Goal: Information Seeking & Learning: Learn about a topic

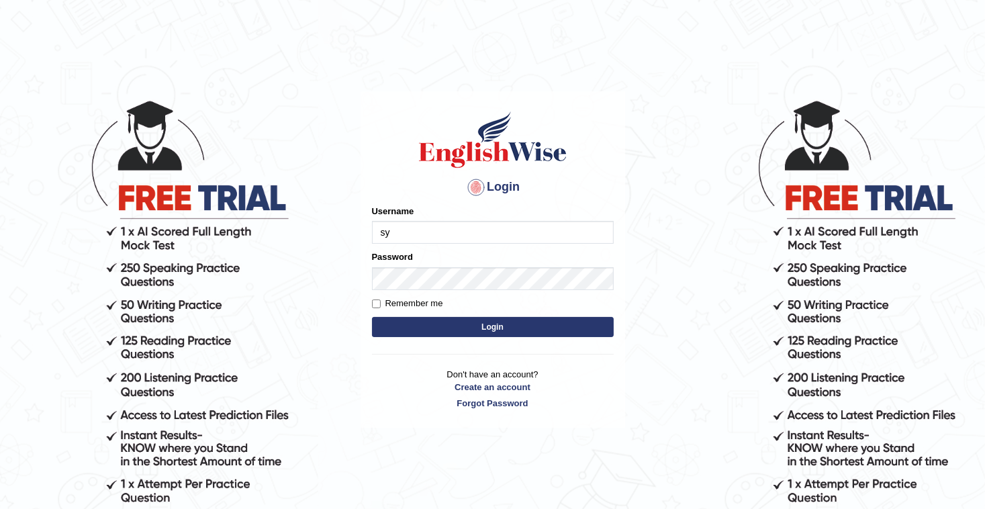
type input "s"
type input "somyang"
click at [456, 325] on button "Login" at bounding box center [493, 327] width 242 height 20
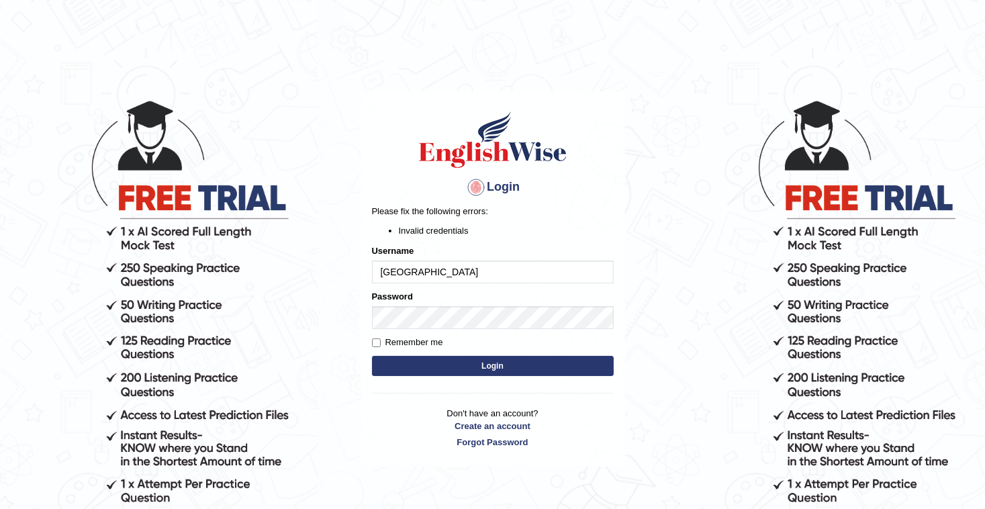
click at [495, 371] on button "Login" at bounding box center [493, 366] width 242 height 20
type input "somyang79"
click at [464, 365] on button "Login" at bounding box center [493, 366] width 242 height 20
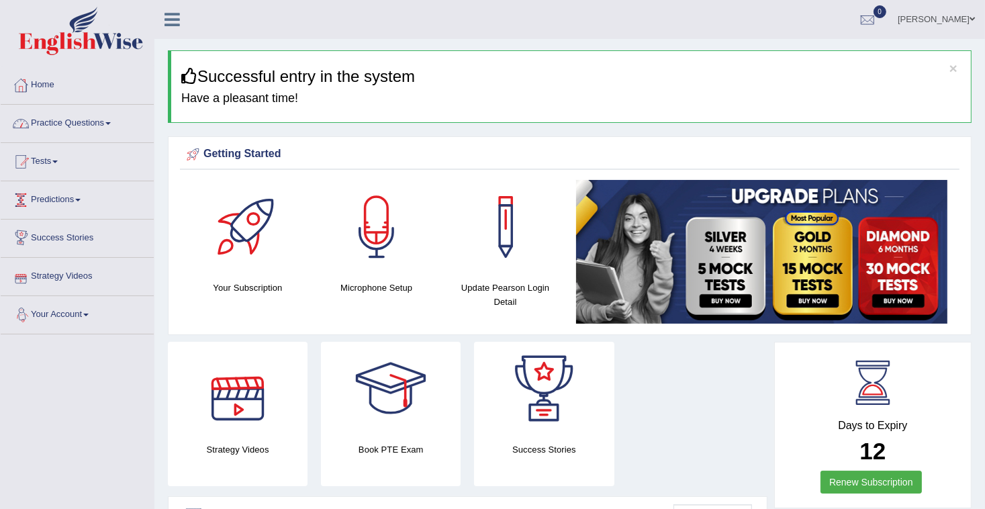
click at [47, 124] on link "Practice Questions" at bounding box center [77, 122] width 153 height 34
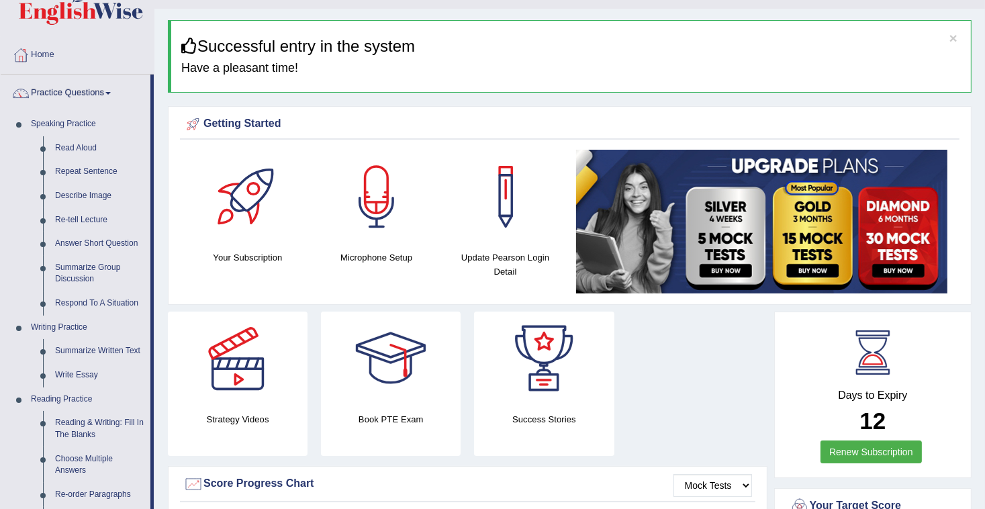
scroll to position [28, 0]
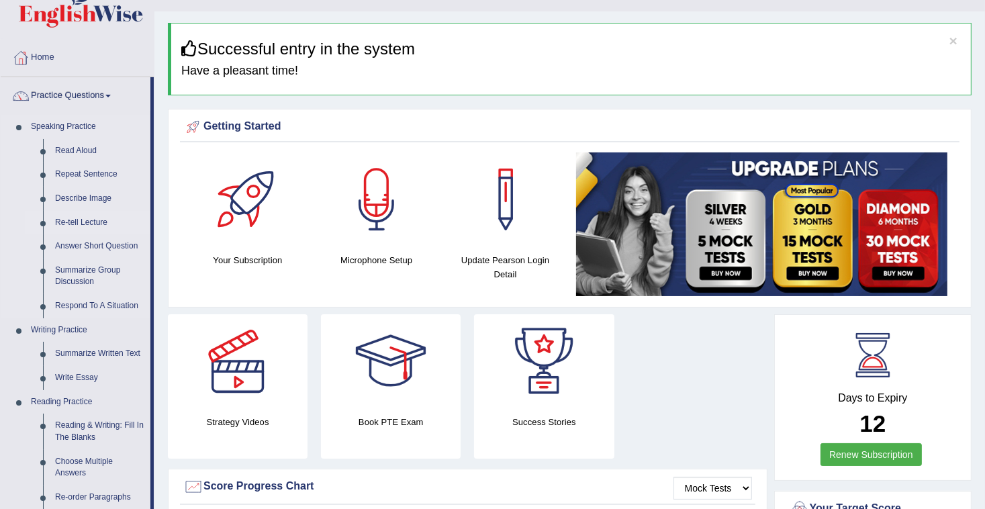
click at [86, 222] on link "Re-tell Lecture" at bounding box center [99, 223] width 101 height 24
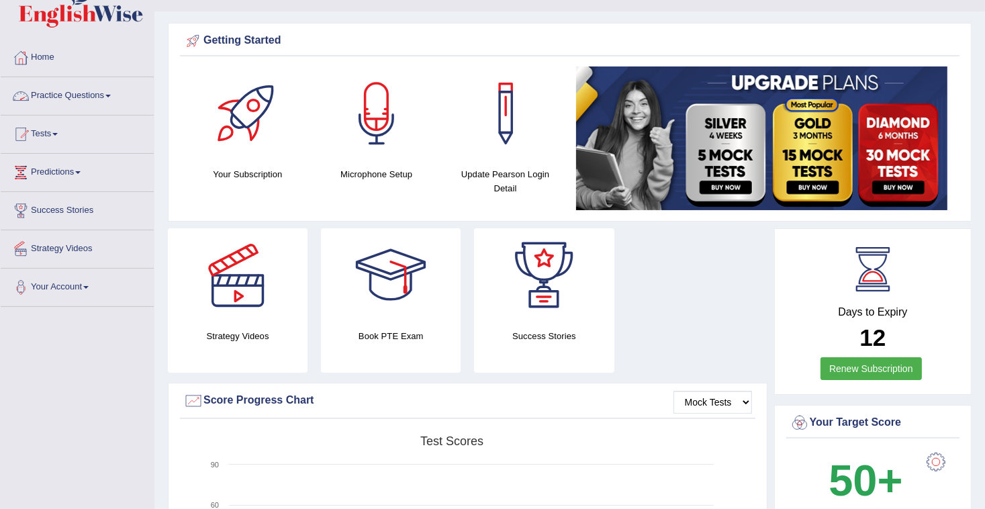
click at [60, 99] on link "Practice Questions" at bounding box center [77, 94] width 153 height 34
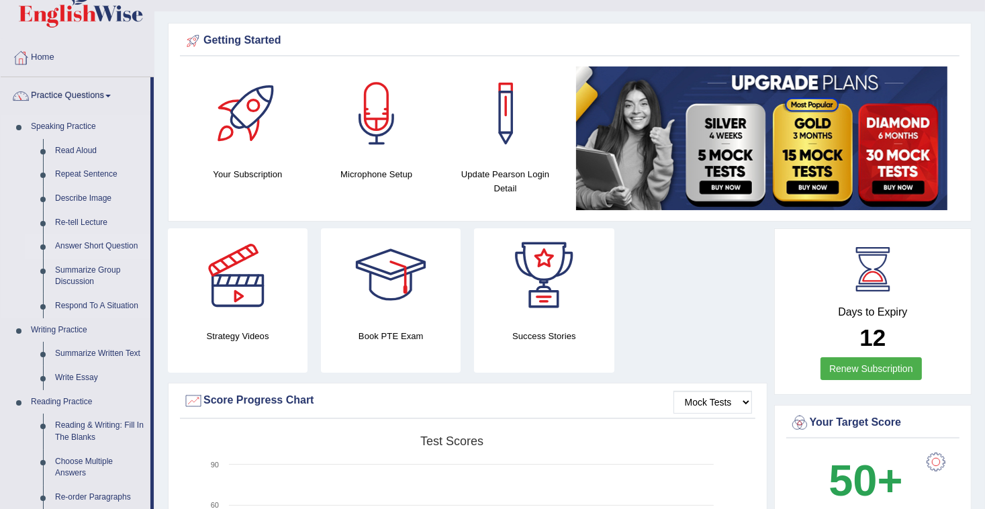
click at [87, 247] on link "Answer Short Question" at bounding box center [99, 246] width 101 height 24
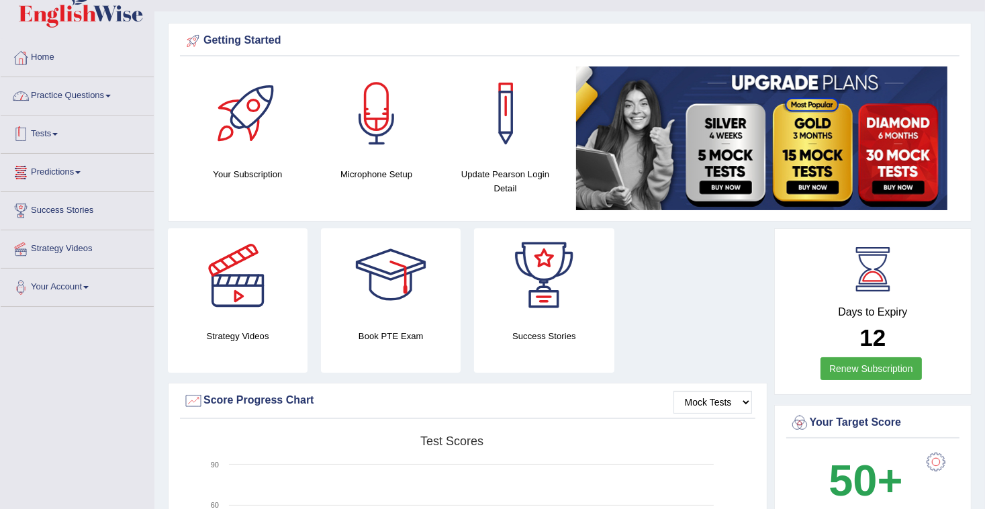
click at [60, 94] on link "Practice Questions" at bounding box center [77, 94] width 153 height 34
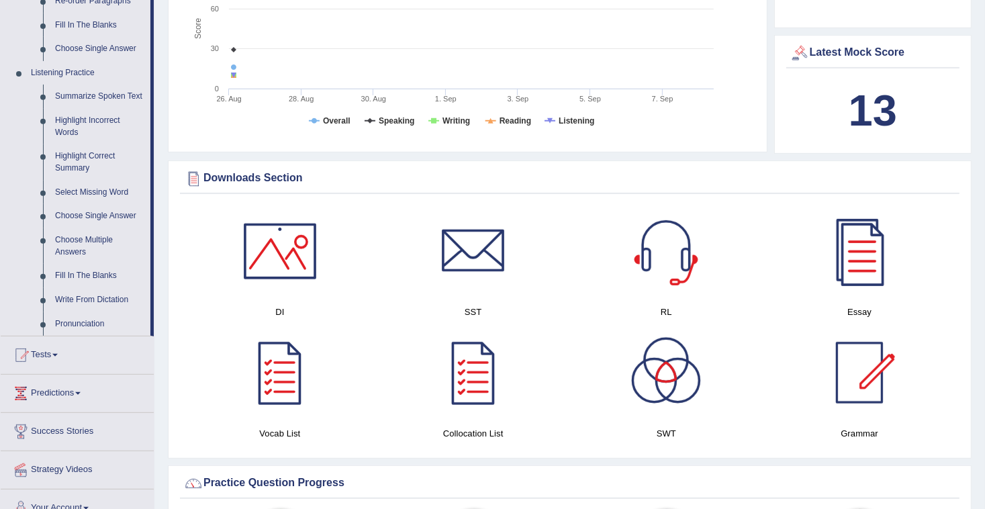
scroll to position [480, 0]
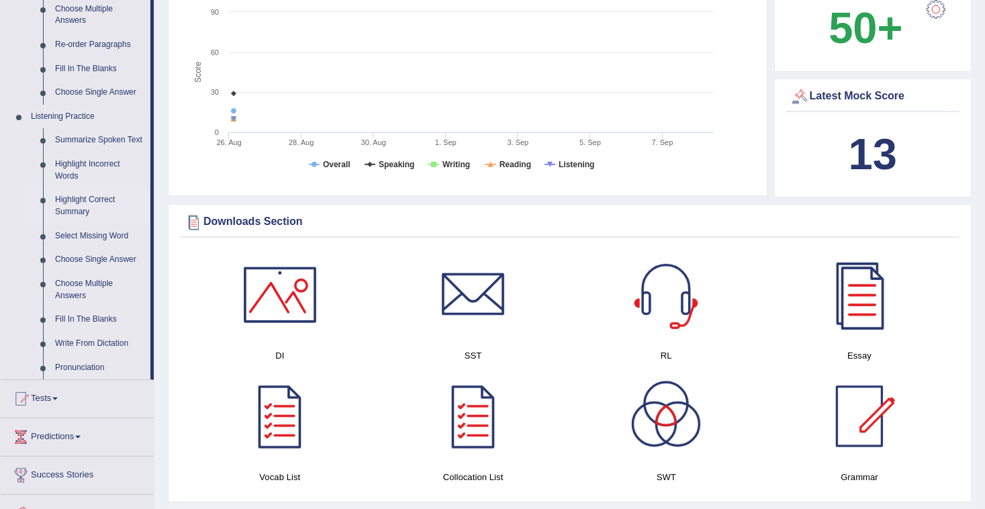
click at [85, 203] on link "Highlight Correct Summary" at bounding box center [99, 206] width 101 height 36
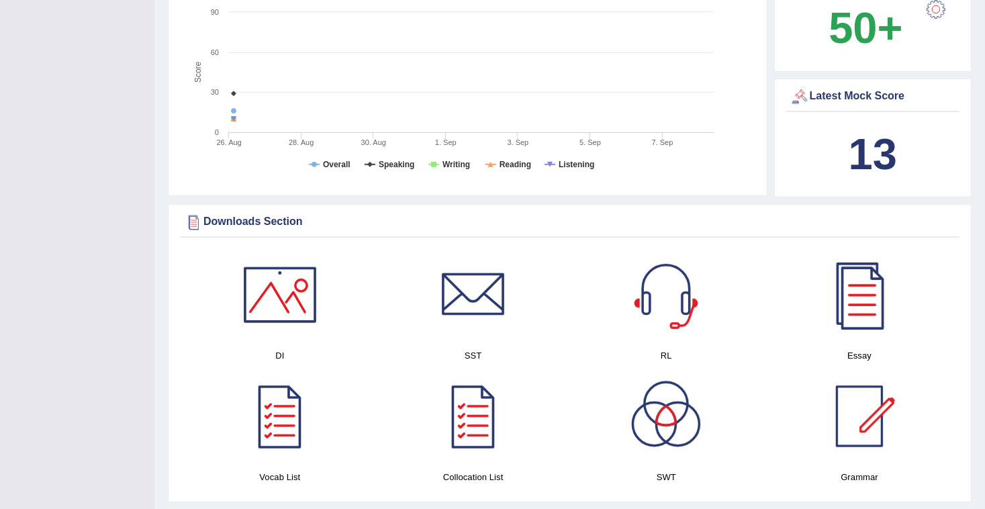
scroll to position [203, 0]
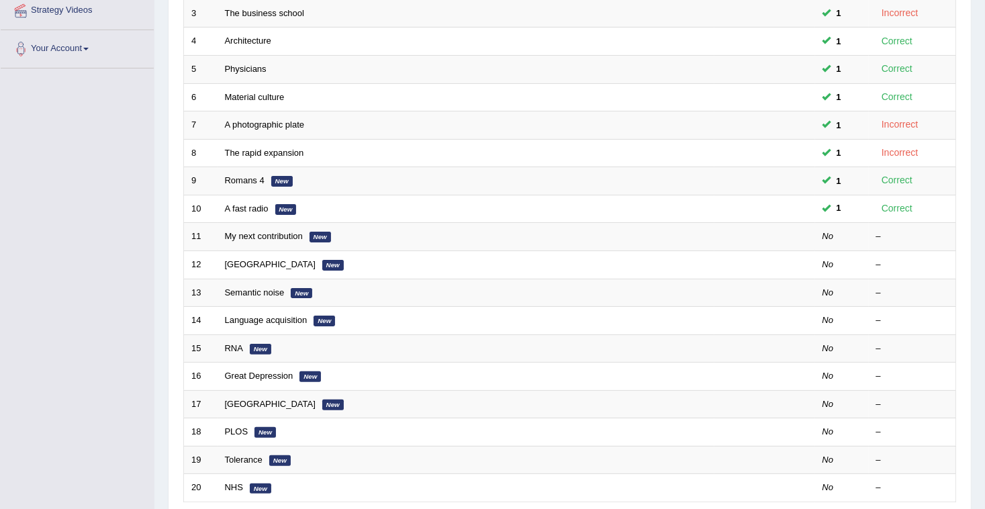
scroll to position [376, 0]
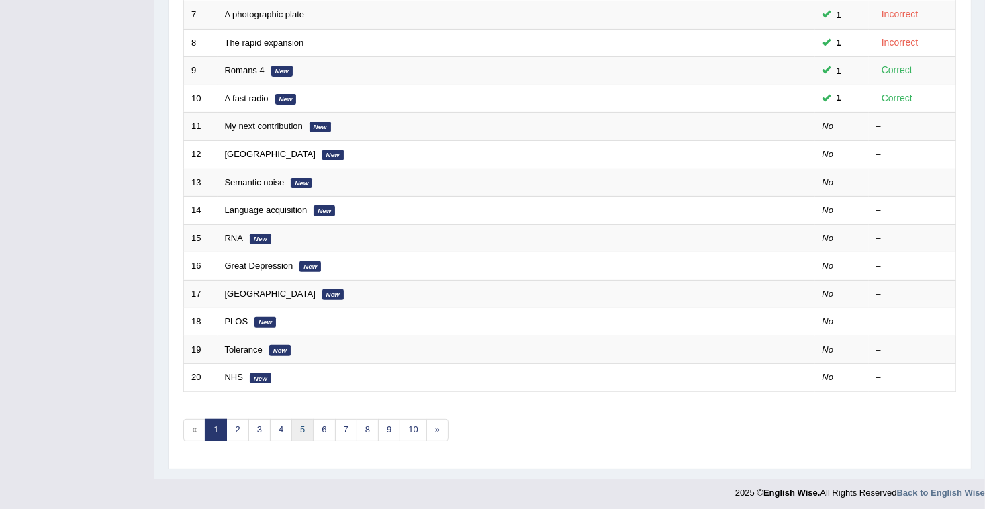
click at [297, 427] on link "5" at bounding box center [302, 430] width 22 height 22
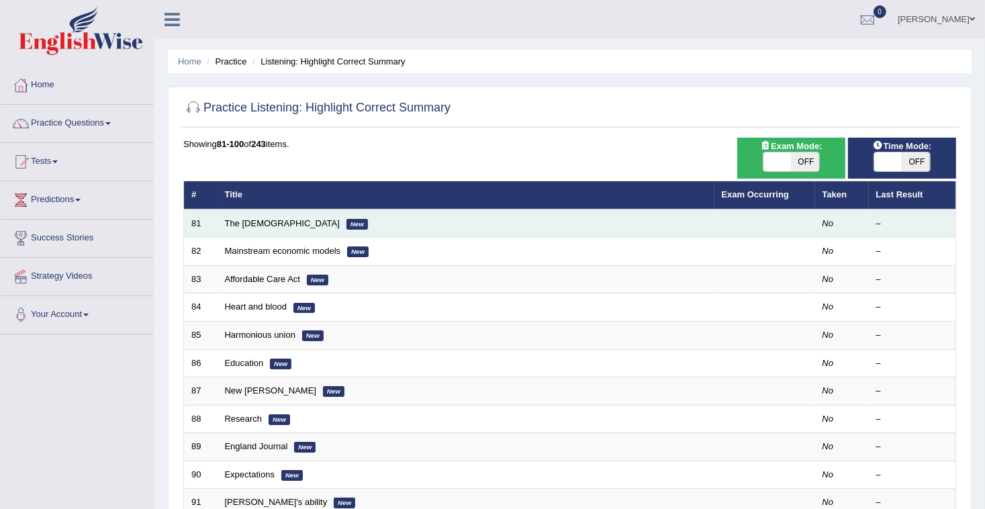
click at [245, 215] on td "The Americans New" at bounding box center [465, 223] width 497 height 28
click at [245, 219] on link "The [DEMOGRAPHIC_DATA]" at bounding box center [282, 223] width 115 height 10
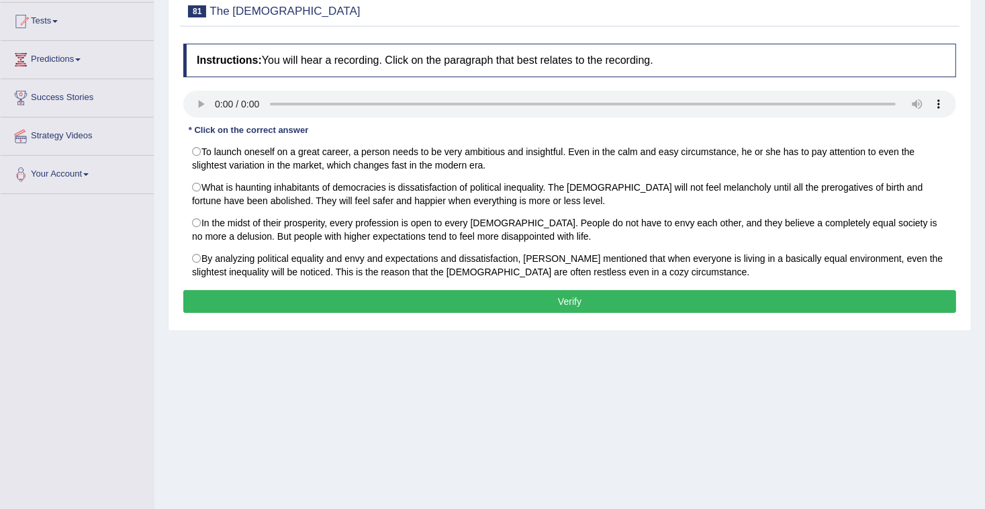
scroll to position [146, 0]
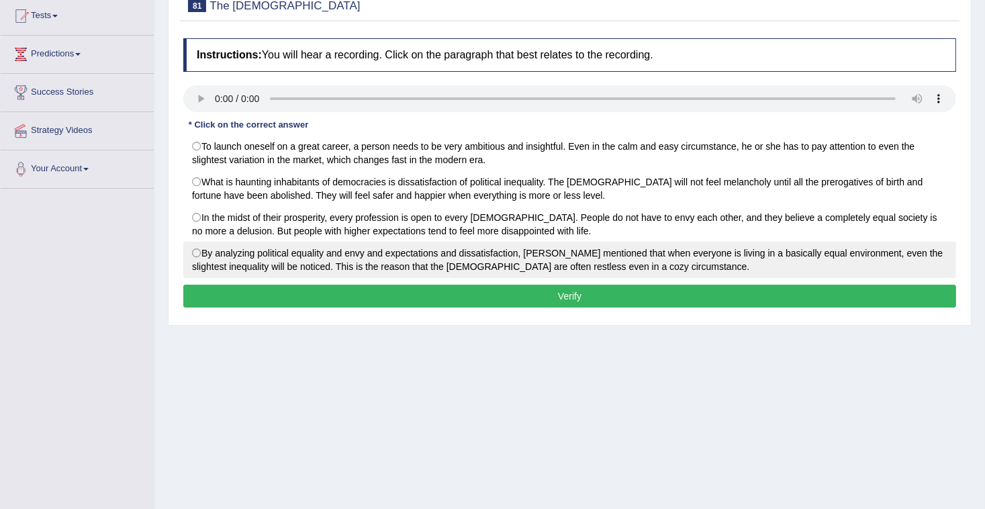
click at [195, 253] on label "By analyzing political equality and envy and expectations and dissatisfaction, …" at bounding box center [569, 260] width 773 height 36
radio input "true"
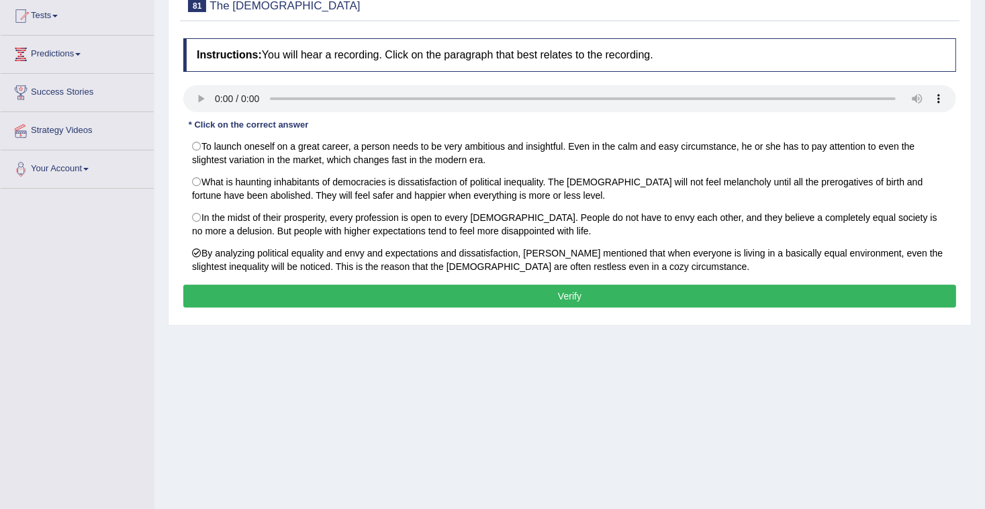
click at [290, 292] on button "Verify" at bounding box center [569, 296] width 773 height 23
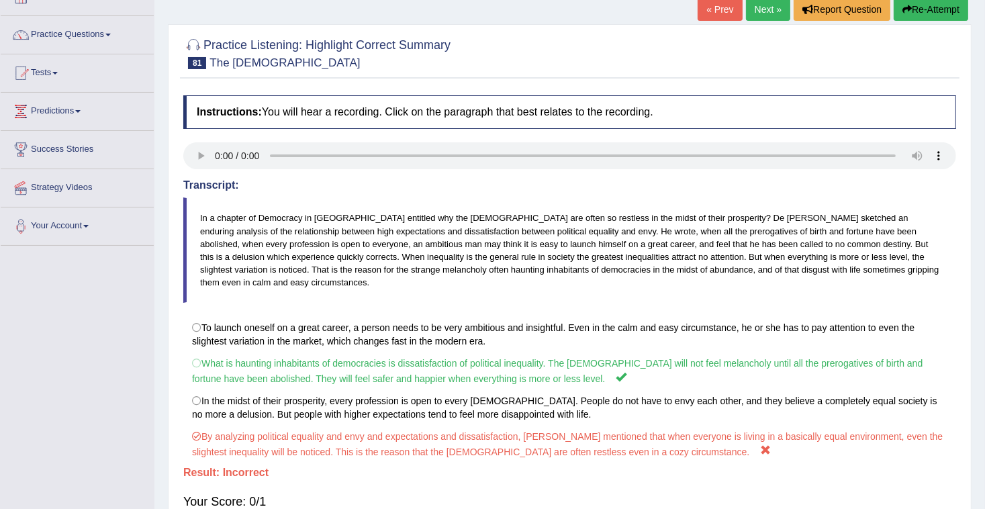
scroll to position [81, 0]
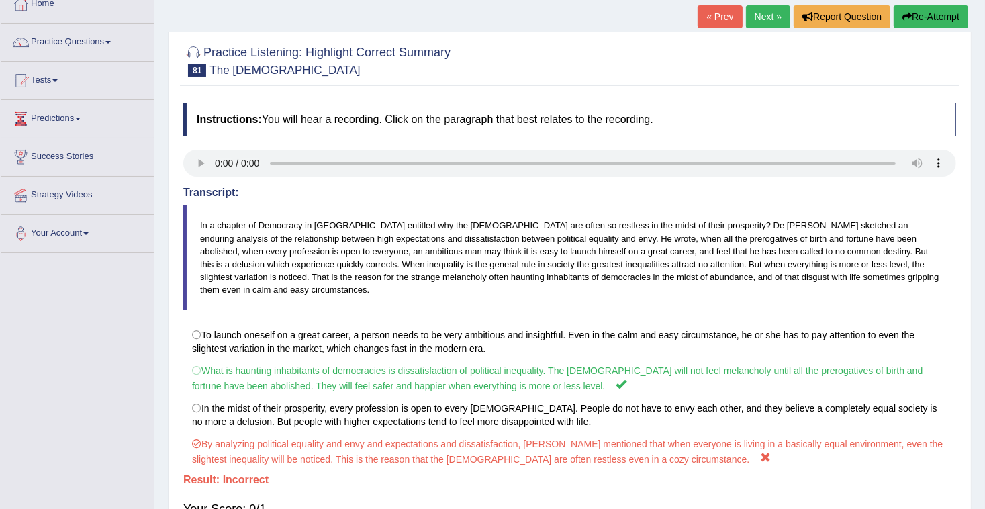
click at [760, 19] on link "Next »" at bounding box center [768, 16] width 44 height 23
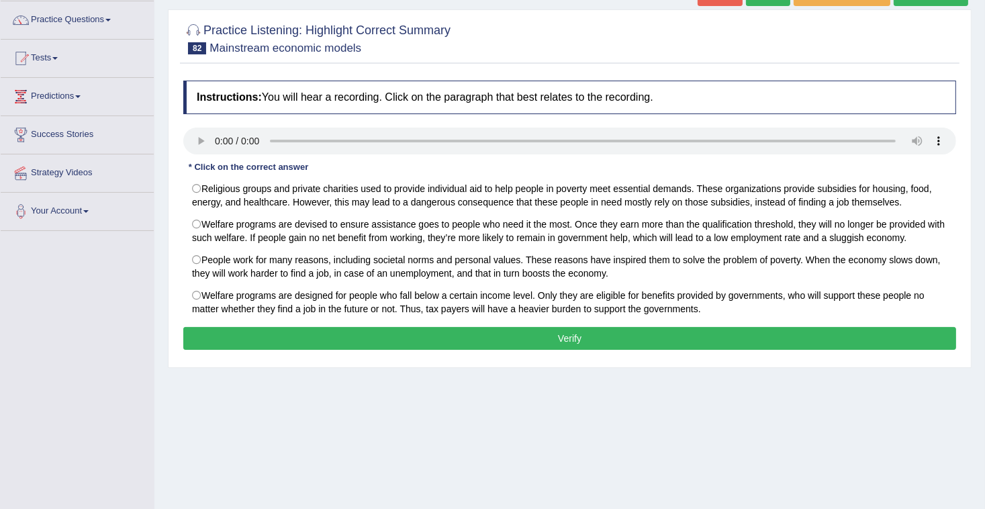
scroll to position [112, 0]
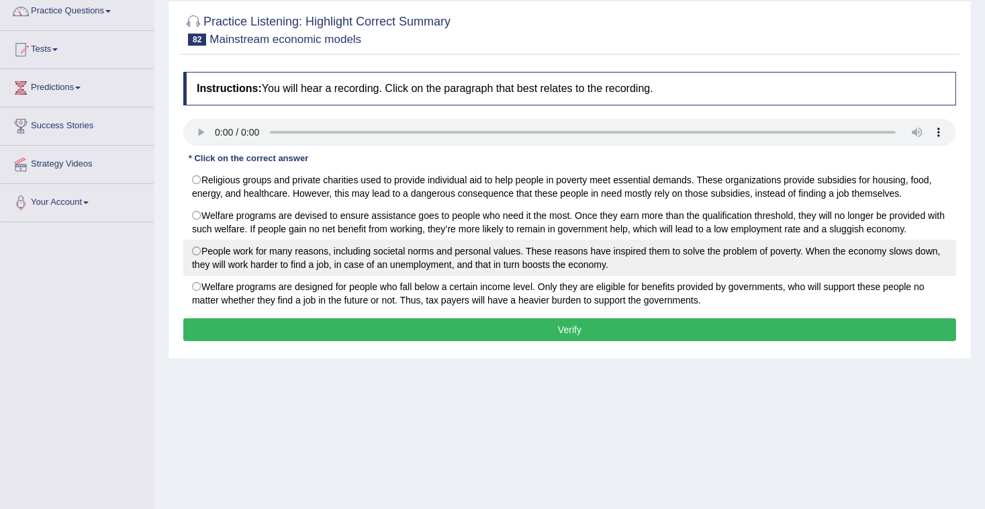
click at [193, 251] on label "People work for many reasons, including societal norms and personal values. The…" at bounding box center [569, 258] width 773 height 36
radio input "true"
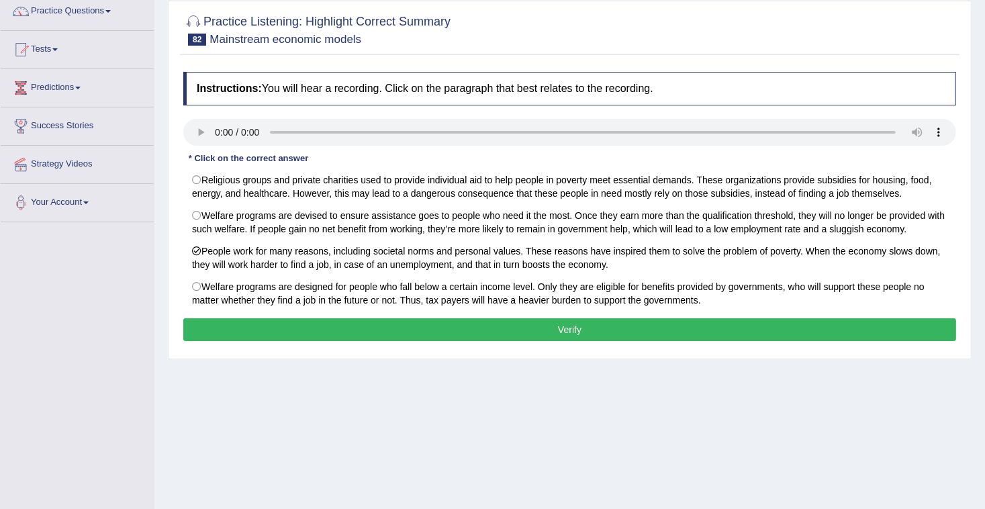
click at [287, 330] on button "Verify" at bounding box center [569, 329] width 773 height 23
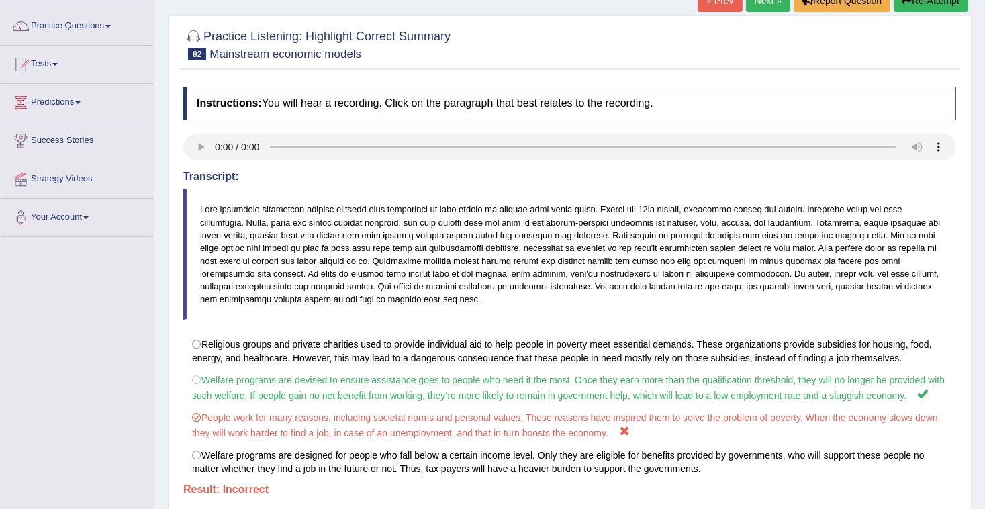
scroll to position [91, 0]
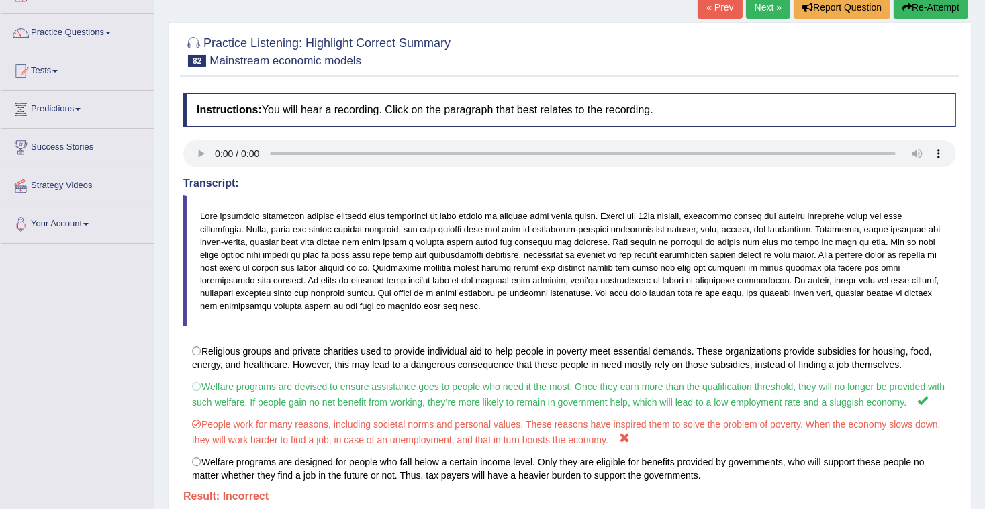
click at [772, 5] on link "Next »" at bounding box center [768, 7] width 44 height 23
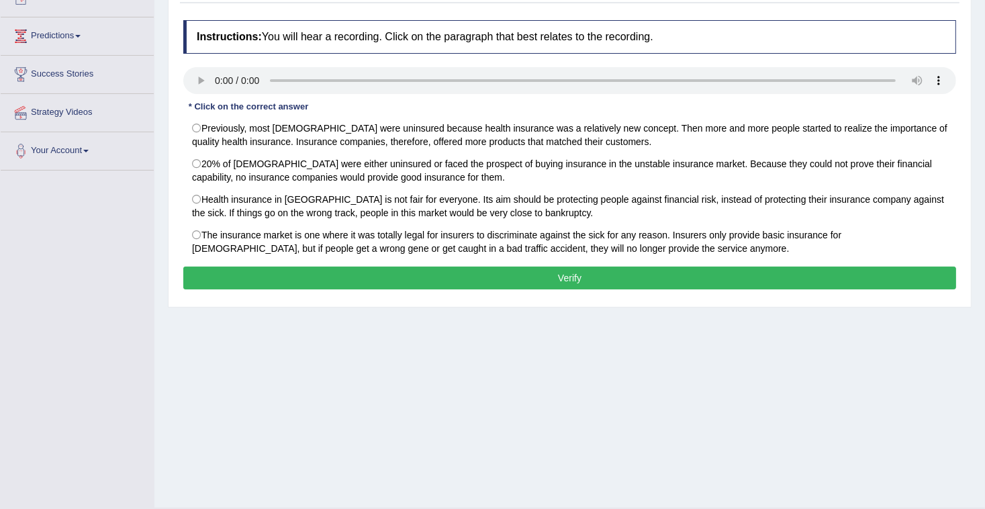
scroll to position [175, 0]
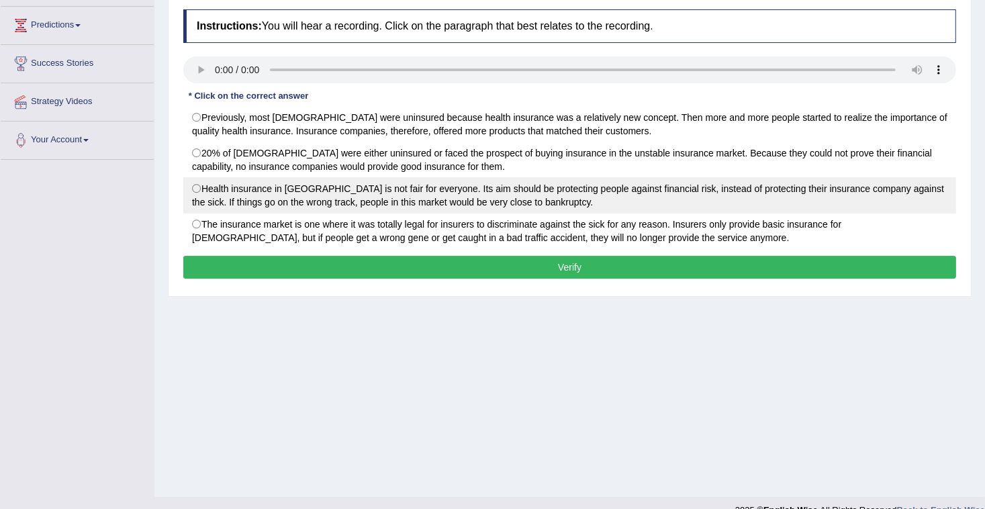
click at [199, 185] on label "Health insurance in [GEOGRAPHIC_DATA] is not fair for everyone. Its aim should …" at bounding box center [569, 195] width 773 height 36
radio input "true"
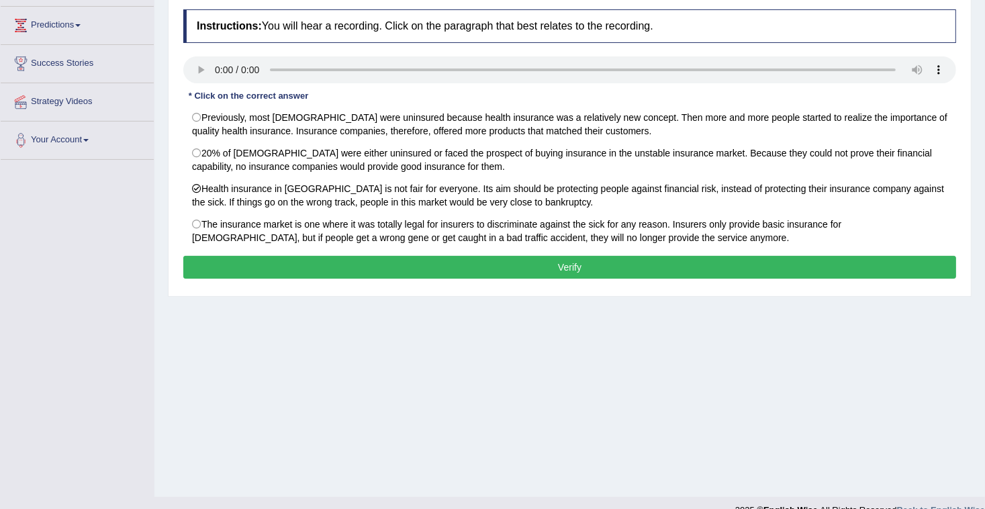
click at [260, 260] on button "Verify" at bounding box center [569, 267] width 773 height 23
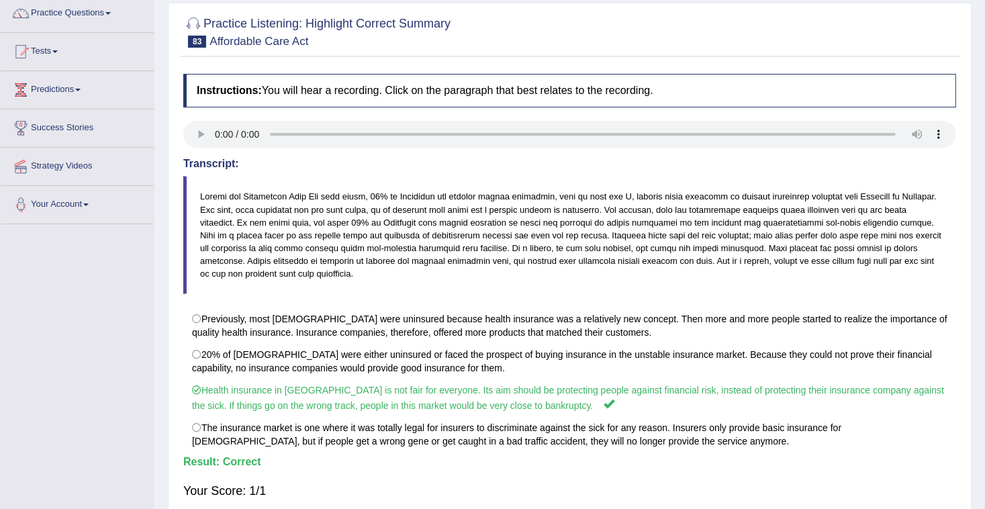
scroll to position [89, 0]
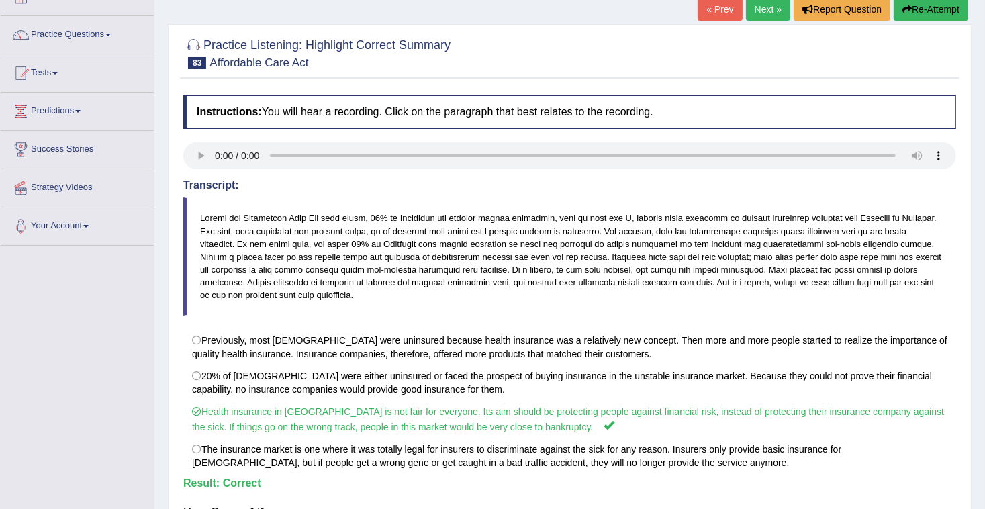
click at [760, 8] on link "Next »" at bounding box center [768, 9] width 44 height 23
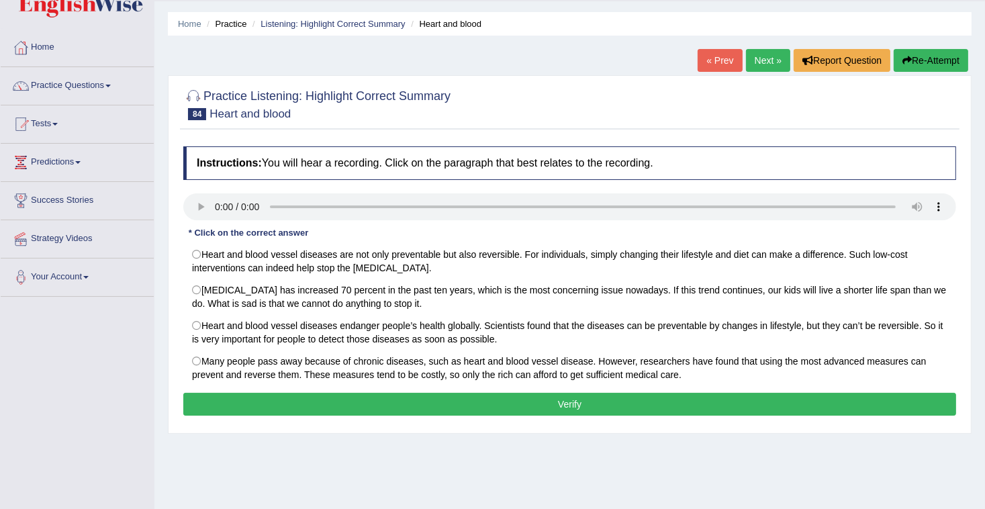
scroll to position [107, 0]
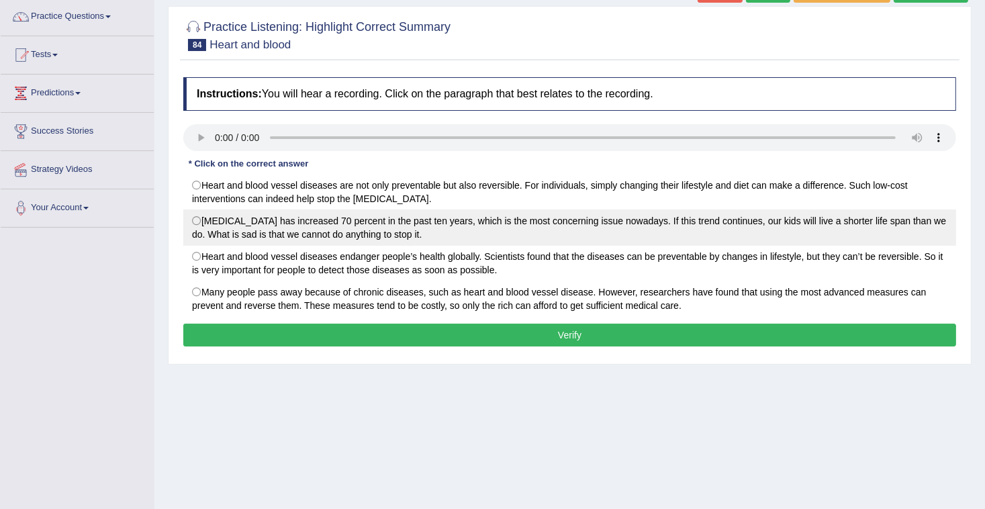
click at [196, 220] on label "Diabetes has increased 70 percent in the past ten years, which is the most conc…" at bounding box center [569, 227] width 773 height 36
radio input "true"
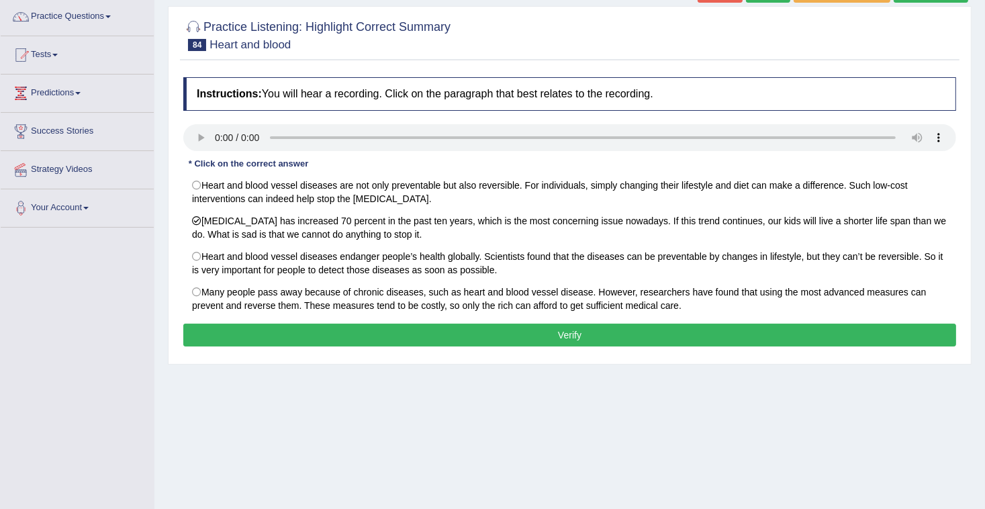
click at [254, 338] on button "Verify" at bounding box center [569, 335] width 773 height 23
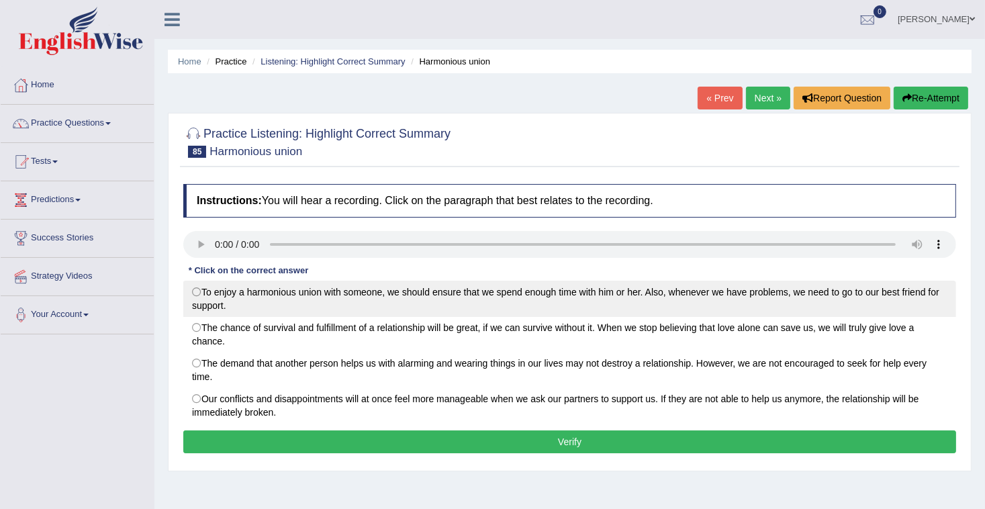
click at [199, 293] on label "To enjoy a harmonious union with someone, we should ensure that we spend enough…" at bounding box center [569, 299] width 773 height 36
radio input "true"
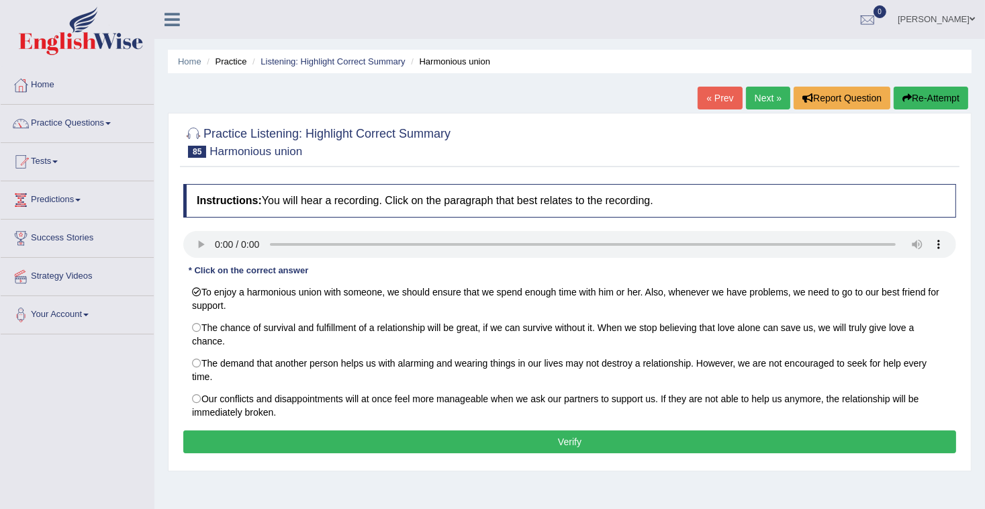
click at [414, 430] on button "Verify" at bounding box center [569, 441] width 773 height 23
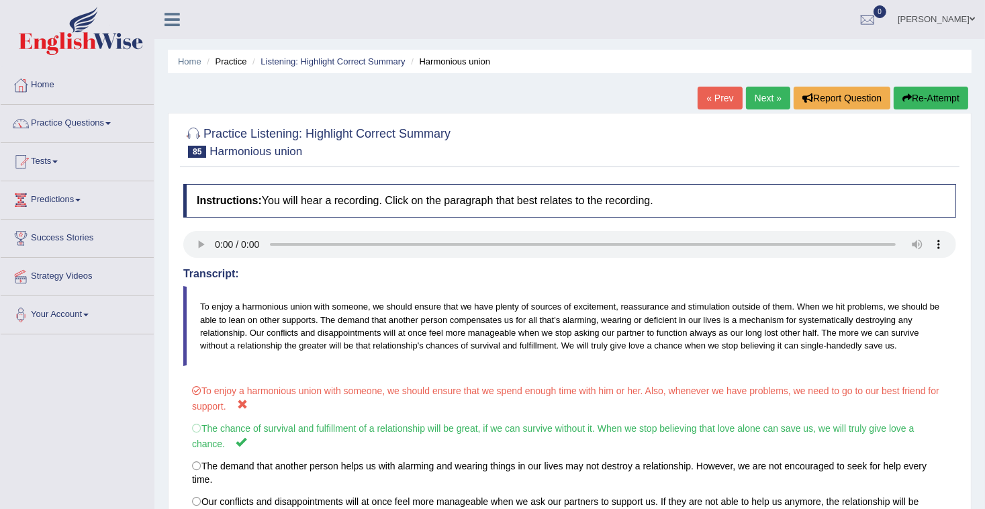
click at [771, 96] on link "Next »" at bounding box center [768, 98] width 44 height 23
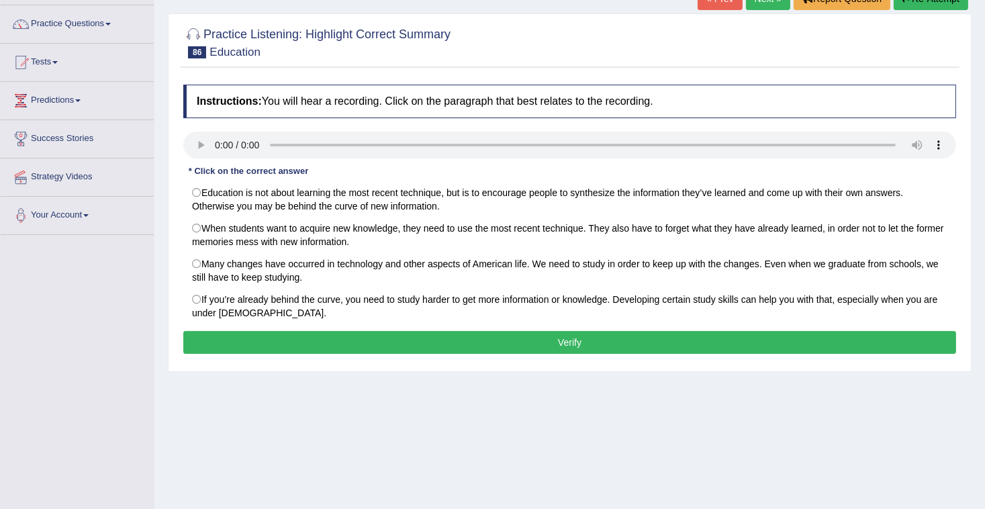
scroll to position [118, 0]
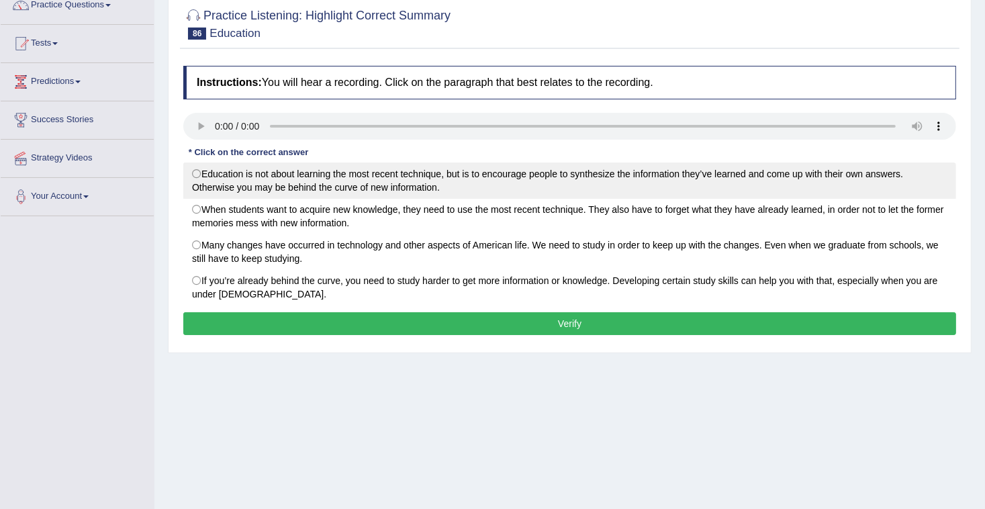
click at [198, 175] on label "Education is not about learning the most recent technique, but is to encourage …" at bounding box center [569, 180] width 773 height 36
radio input "true"
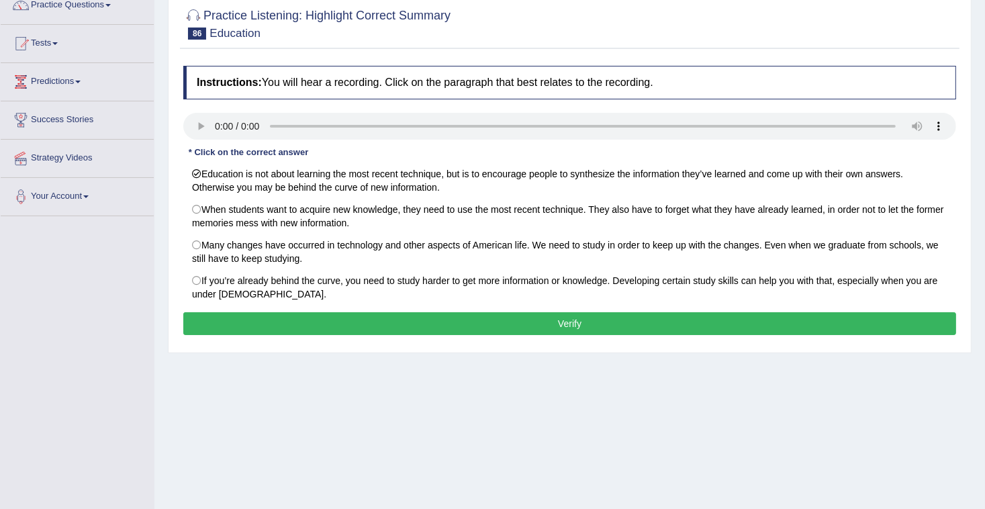
click at [307, 318] on button "Verify" at bounding box center [569, 323] width 773 height 23
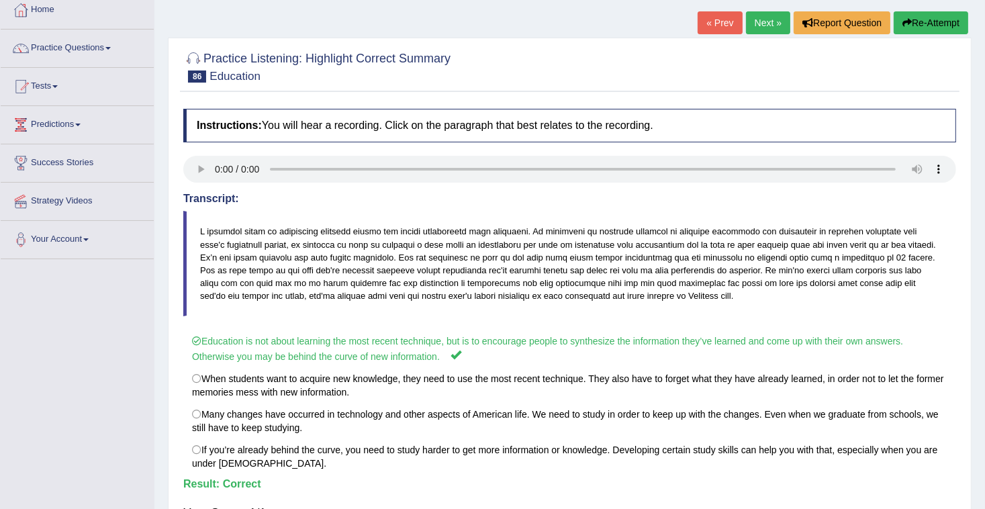
scroll to position [54, 0]
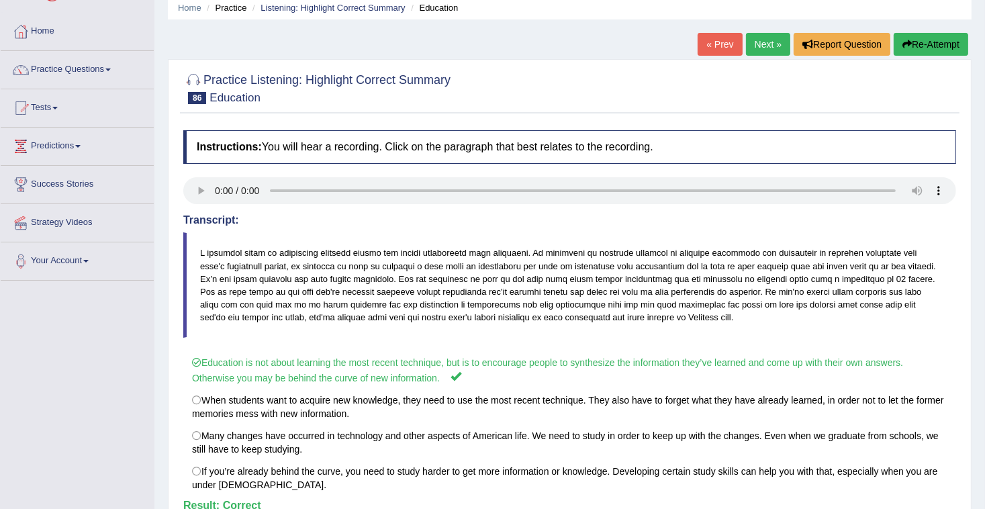
click at [756, 53] on link "Next »" at bounding box center [768, 44] width 44 height 23
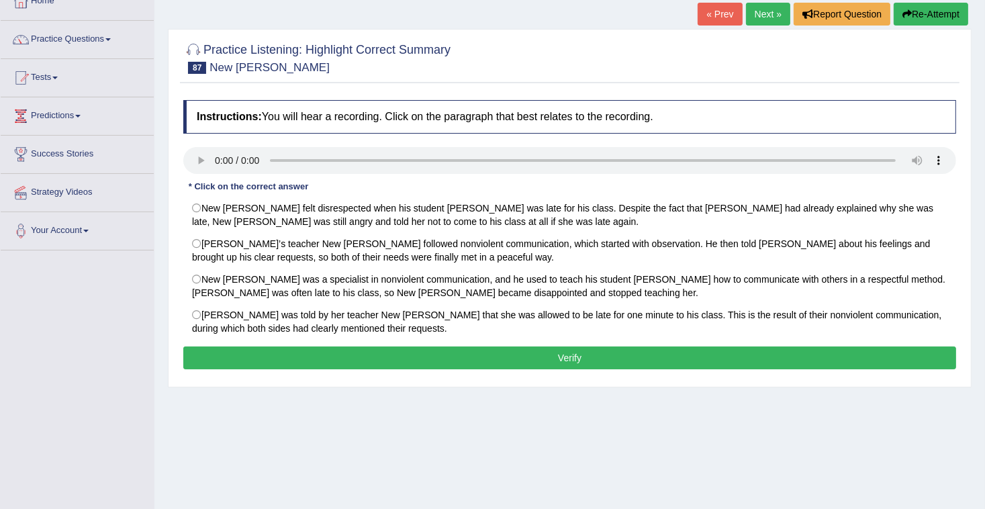
scroll to position [144, 0]
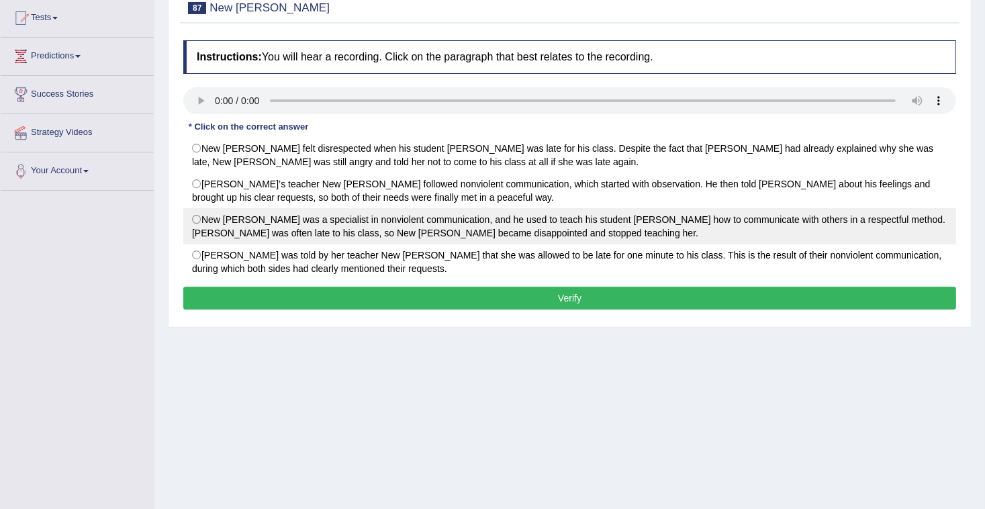
click at [199, 217] on label "New Jay was a specialist in nonviolent communication, and he used to teach his …" at bounding box center [569, 226] width 773 height 36
radio input "true"
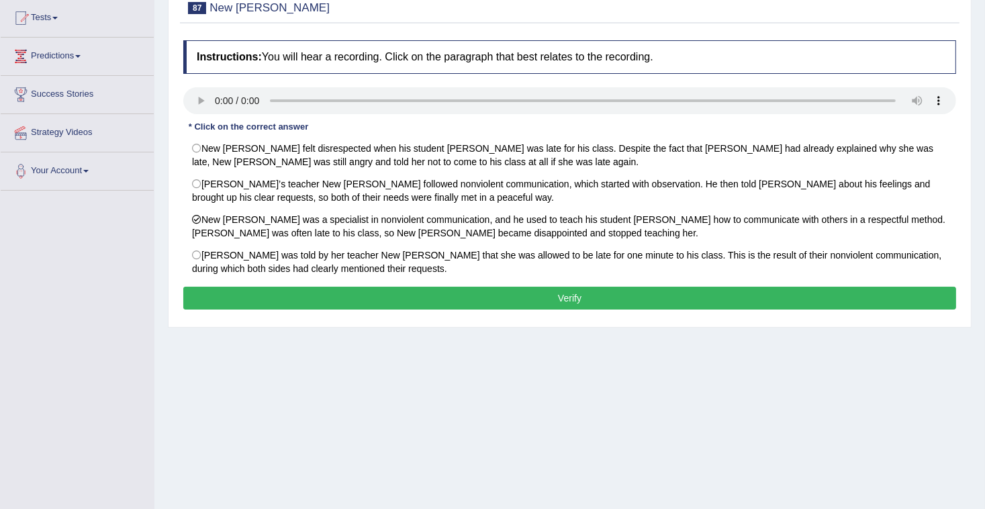
click at [251, 294] on button "Verify" at bounding box center [569, 298] width 773 height 23
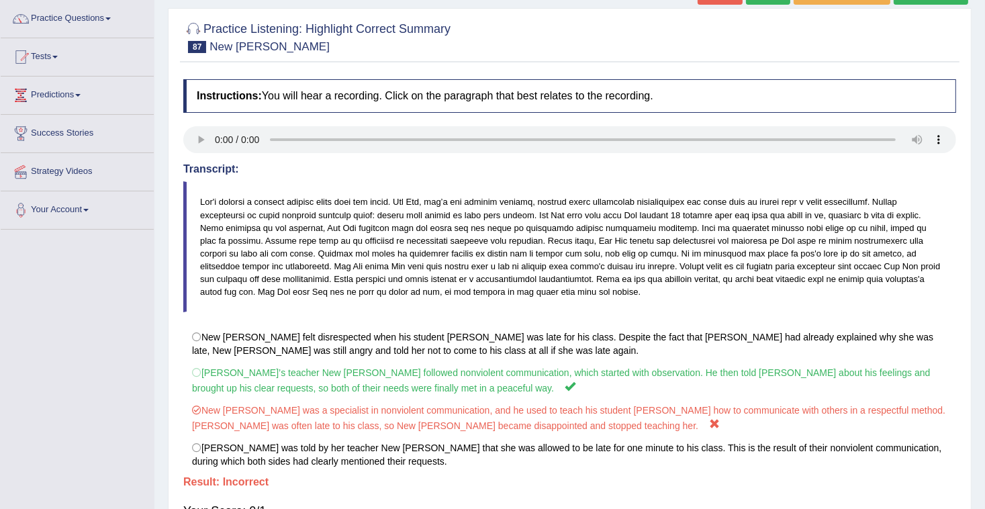
scroll to position [87, 0]
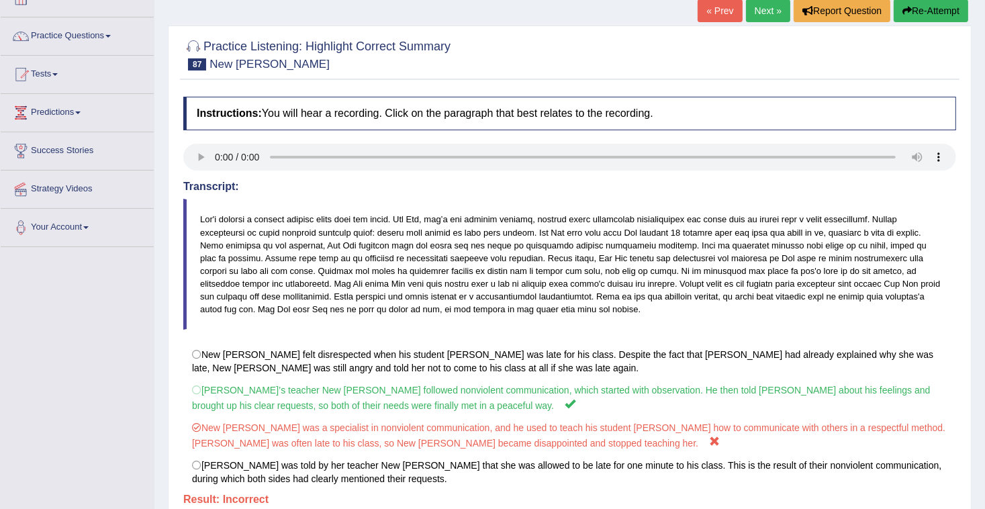
click at [757, 16] on link "Next »" at bounding box center [768, 10] width 44 height 23
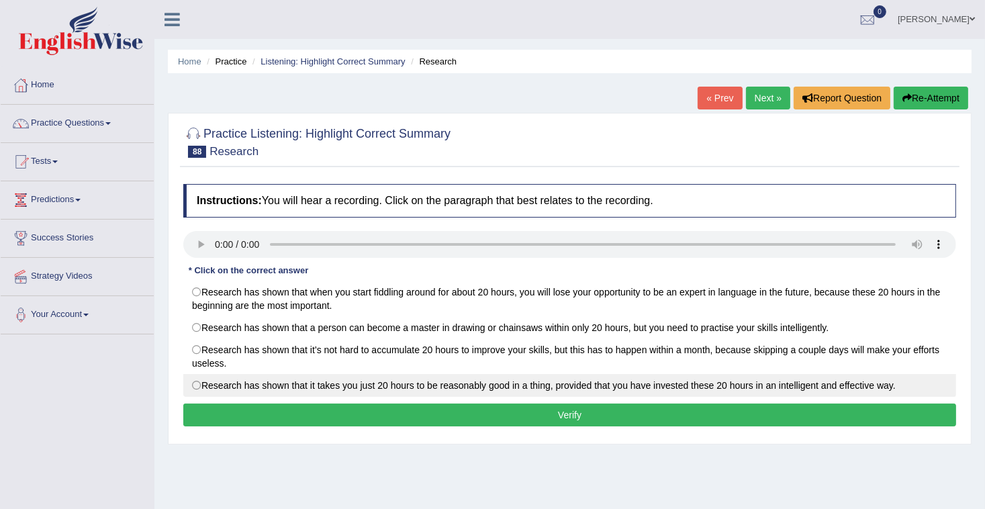
click at [206, 385] on label "Research has shown that it takes you just 20 hours to be reasonably good in a t…" at bounding box center [569, 385] width 773 height 23
radio input "true"
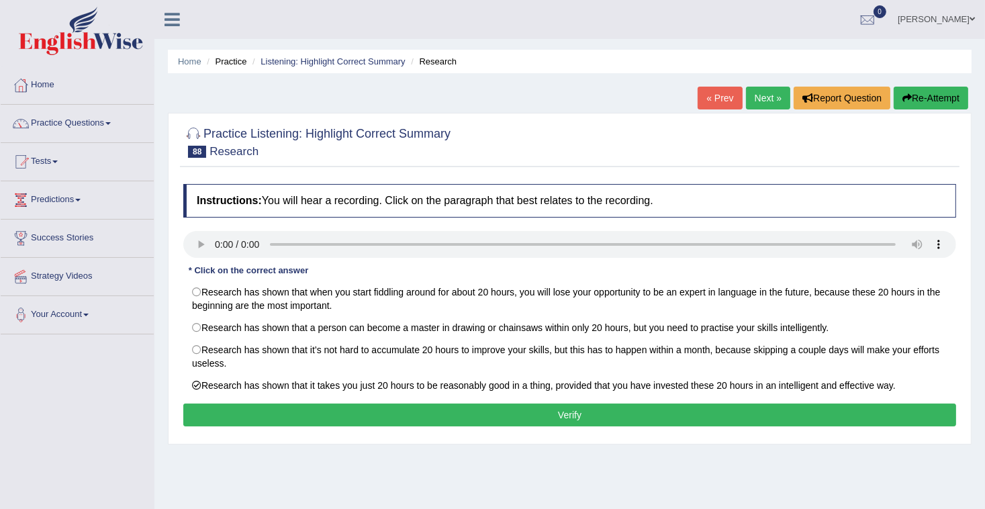
click at [230, 403] on button "Verify" at bounding box center [569, 414] width 773 height 23
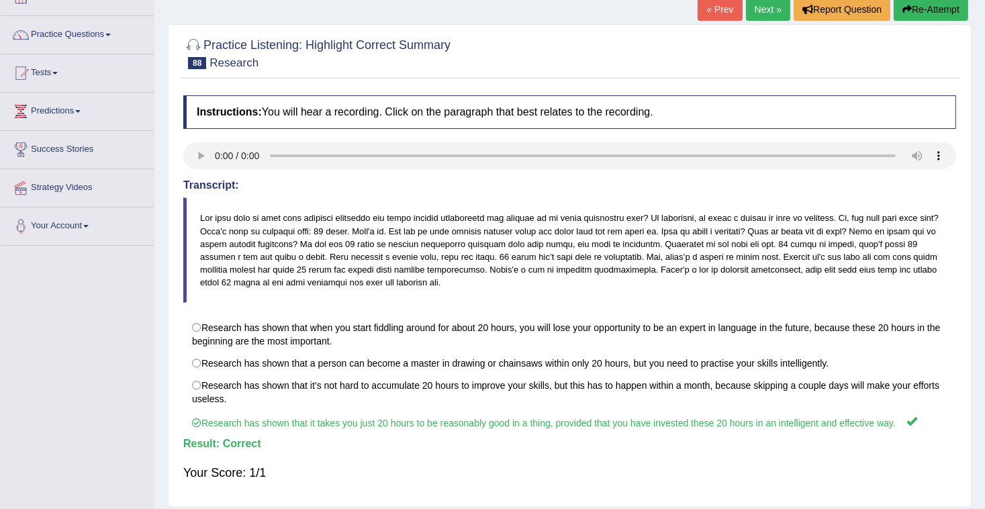
scroll to position [82, 0]
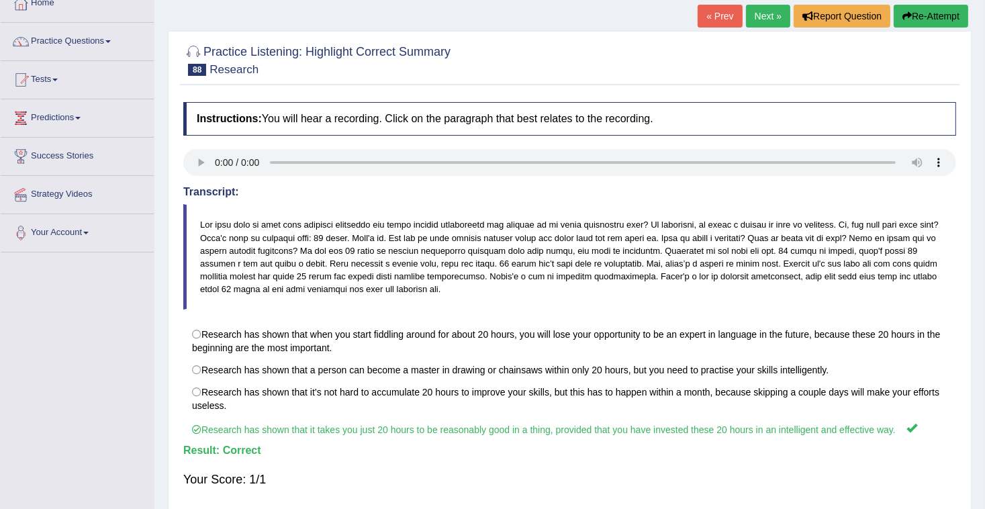
click at [761, 11] on link "Next »" at bounding box center [768, 16] width 44 height 23
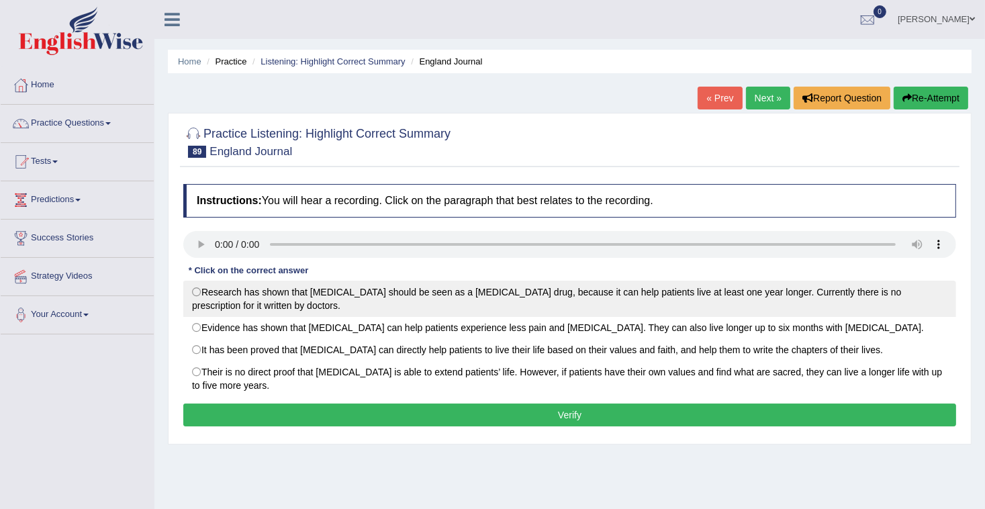
click at [198, 293] on label "Research has shown that [MEDICAL_DATA] should be seen as a [MEDICAL_DATA] drug,…" at bounding box center [569, 299] width 773 height 36
radio input "true"
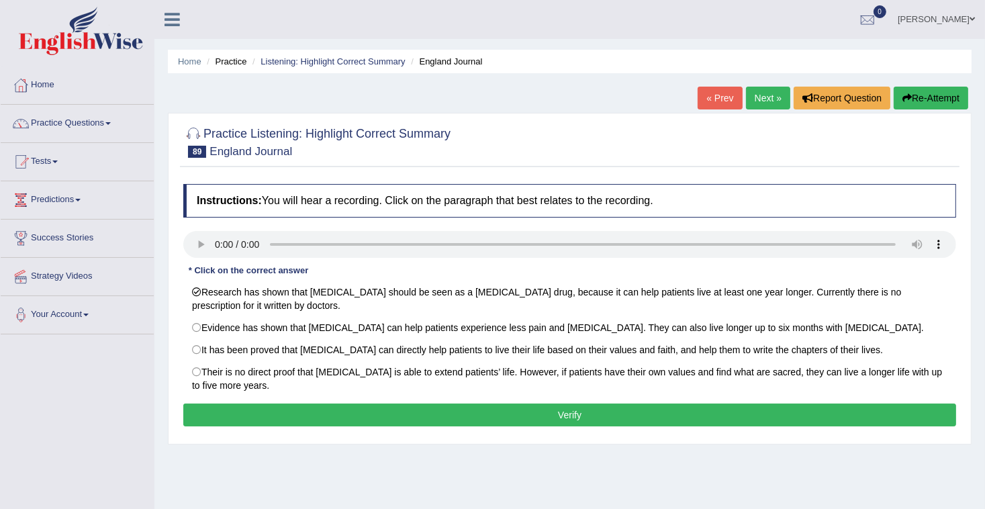
click at [326, 409] on button "Verify" at bounding box center [569, 414] width 773 height 23
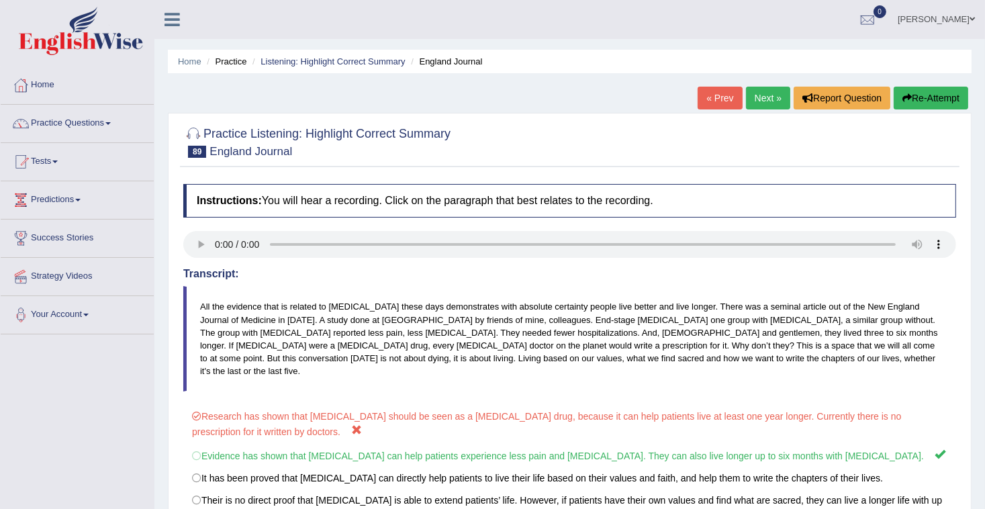
click at [953, 21] on link "sonam yangchen" at bounding box center [935, 17] width 97 height 35
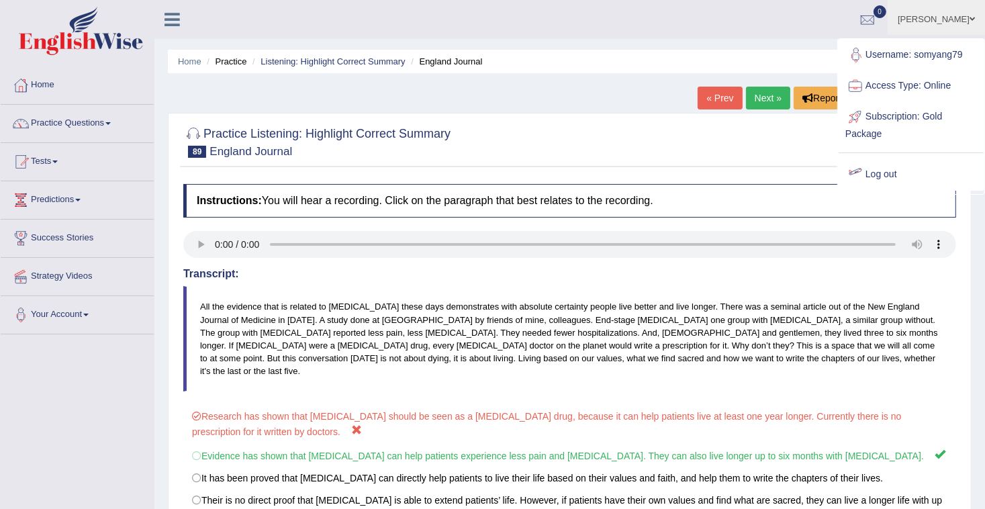
click at [878, 170] on link "Log out" at bounding box center [910, 174] width 145 height 31
